Goal: Transaction & Acquisition: Purchase product/service

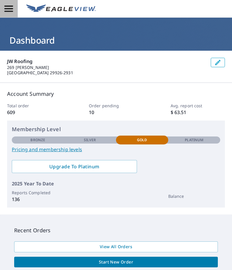
click at [9, 6] on icon "button" at bounding box center [8, 9] width 9 height 6
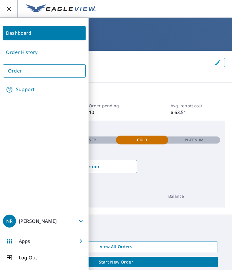
click at [149, 96] on p "Account Summary" at bounding box center [116, 94] width 218 height 8
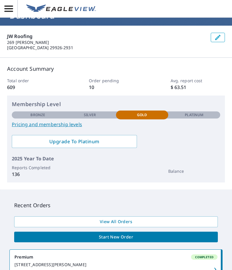
scroll to position [59, 0]
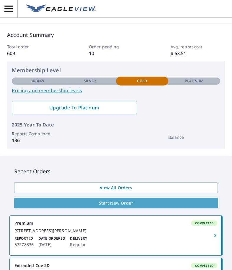
click at [127, 206] on span "Start New Order" at bounding box center [116, 203] width 194 height 7
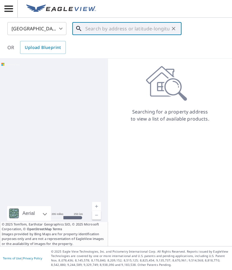
click at [104, 28] on input "text" at bounding box center [127, 28] width 84 height 17
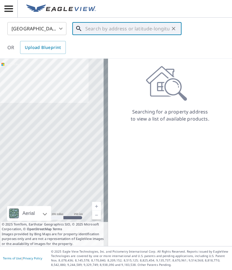
paste input "[STREET_ADDRESS] Carolin"
type input "[STREET_ADDRESS] Carolin"
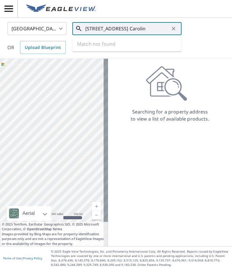
click at [127, 27] on input "[STREET_ADDRESS] Carolin" at bounding box center [127, 28] width 84 height 17
click at [148, 29] on input "[STREET_ADDRESS] Carolin" at bounding box center [127, 28] width 84 height 17
click at [130, 29] on input "[STREET_ADDRESS] Carolin" at bounding box center [127, 28] width 84 height 17
click at [175, 26] on icon "Clear" at bounding box center [173, 29] width 6 height 6
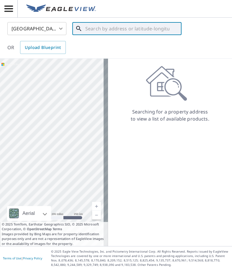
click at [101, 29] on input "text" at bounding box center [127, 28] width 84 height 17
paste input "[STREET_ADDRESS] Carolin"
click at [103, 29] on input "[STREET_ADDRESS] Carolin" at bounding box center [127, 28] width 84 height 17
click at [103, 30] on input "[STREET_ADDRESS] Carolin" at bounding box center [127, 28] width 84 height 17
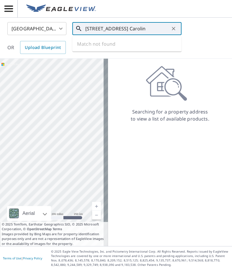
click at [103, 30] on input "[STREET_ADDRESS] Carolin" at bounding box center [127, 28] width 84 height 17
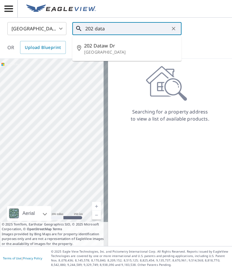
type input "202 data"
